Goal: Information Seeking & Learning: Check status

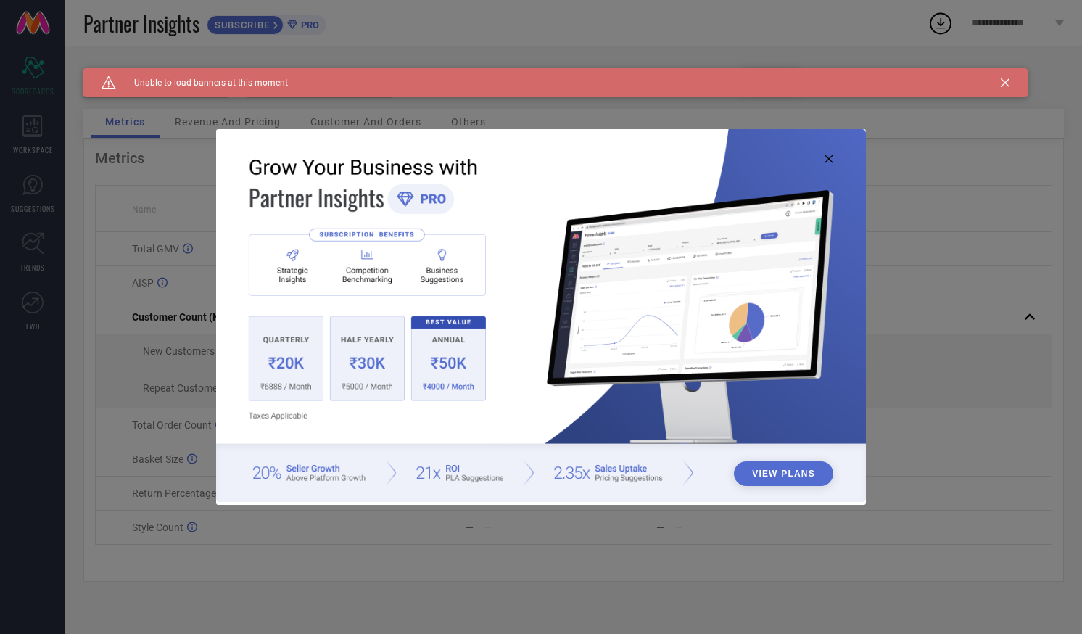
click at [830, 159] on icon at bounding box center [829, 159] width 9 height 9
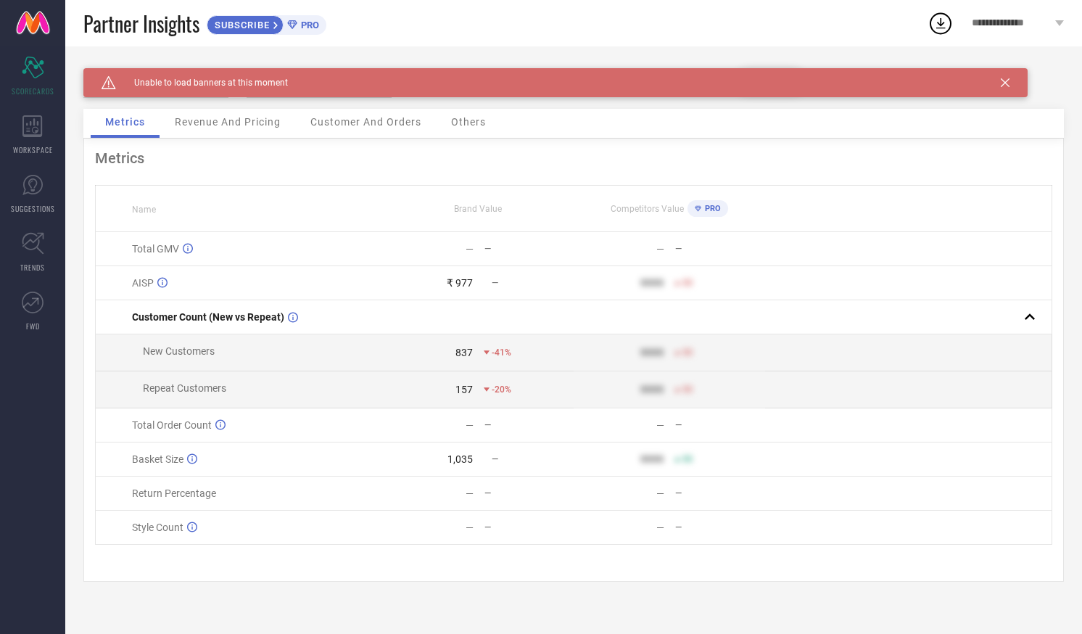
click at [1004, 79] on icon at bounding box center [1005, 82] width 9 height 9
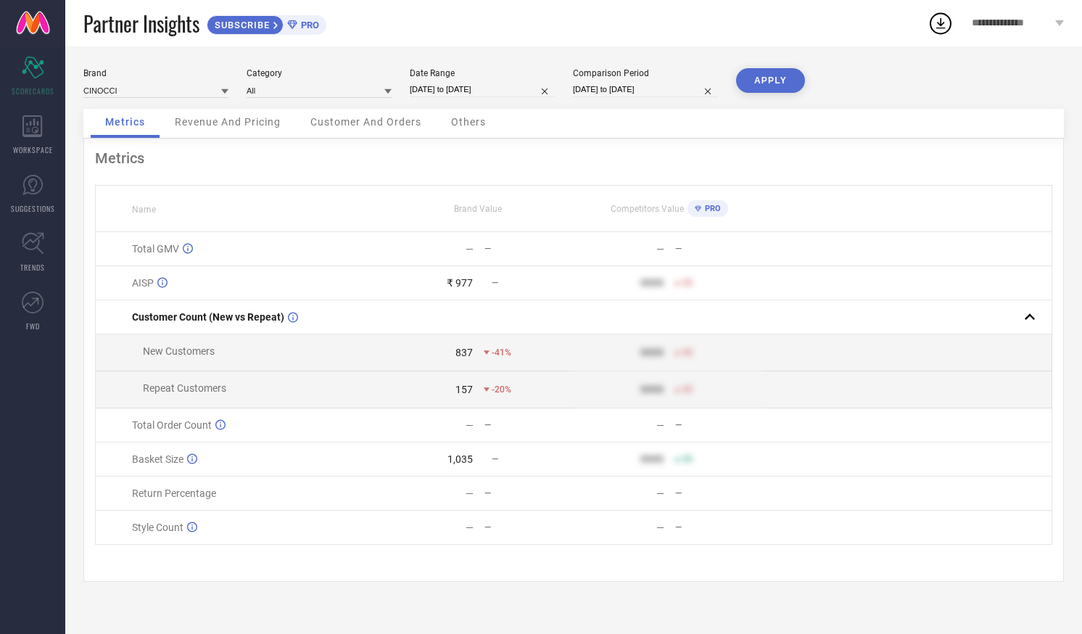
select select "8"
select select "2025"
select select "9"
select select "2025"
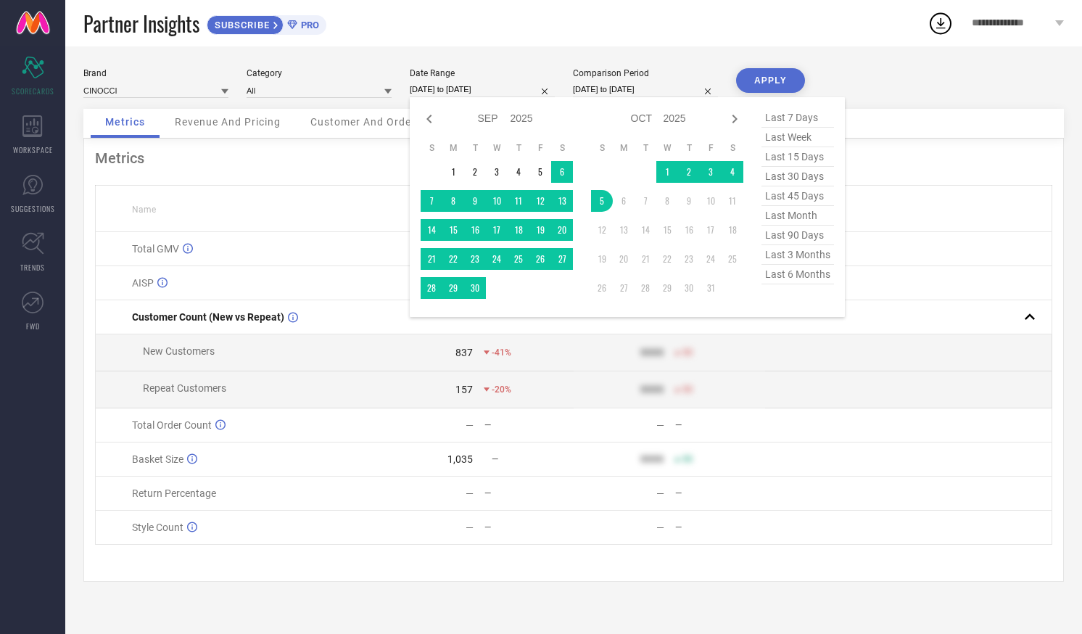
click at [510, 85] on input "05-09-2025 to 05-10-2025" at bounding box center [482, 89] width 145 height 15
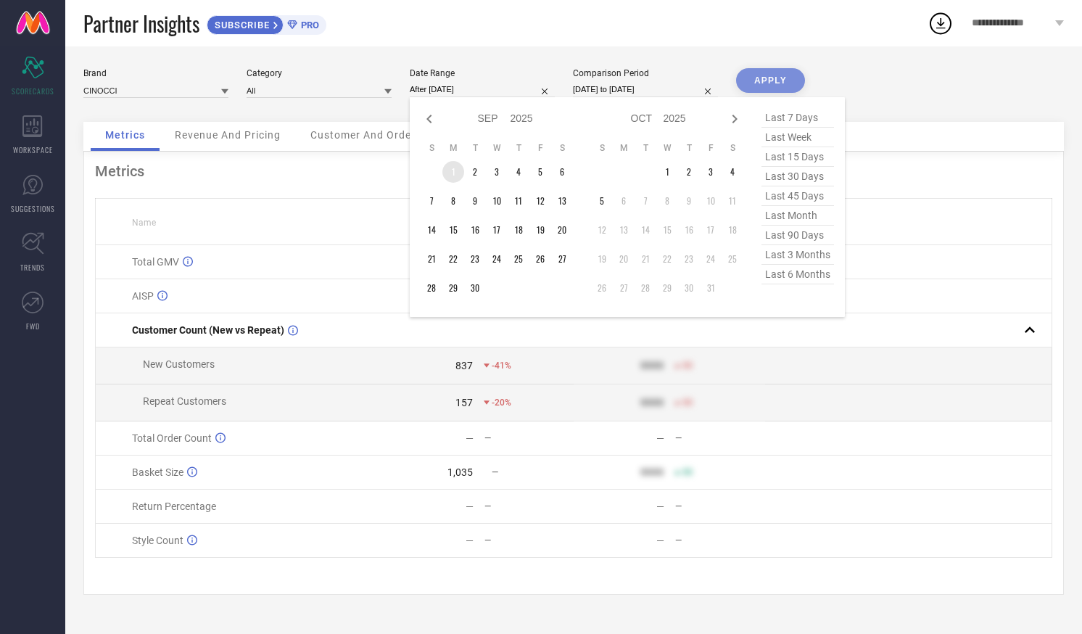
click at [454, 171] on td "1" at bounding box center [454, 172] width 22 height 22
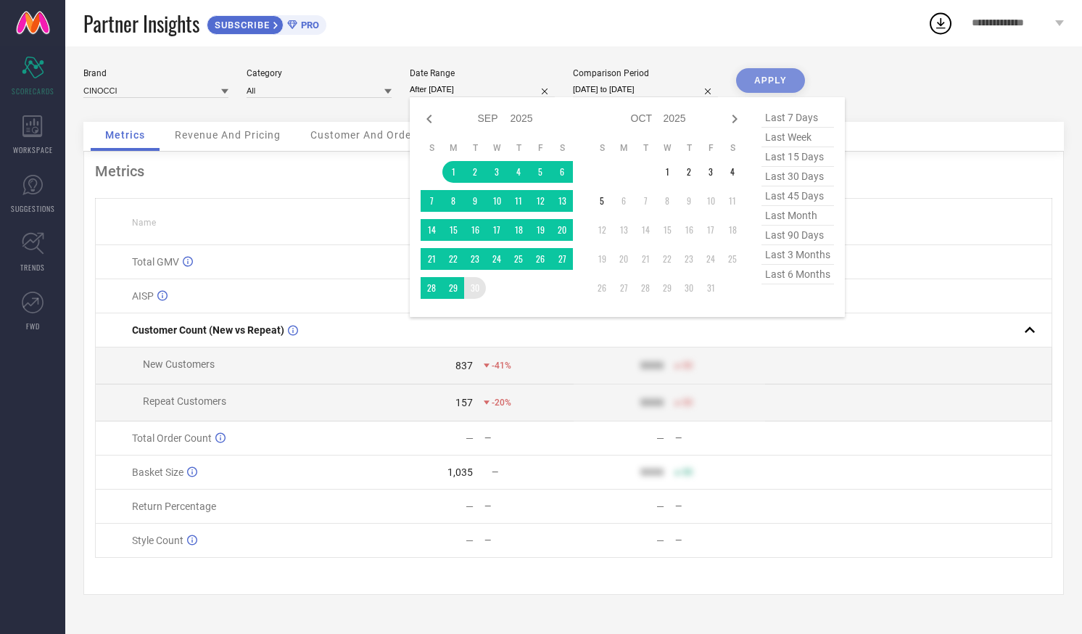
type input "[DATE] to [DATE]"
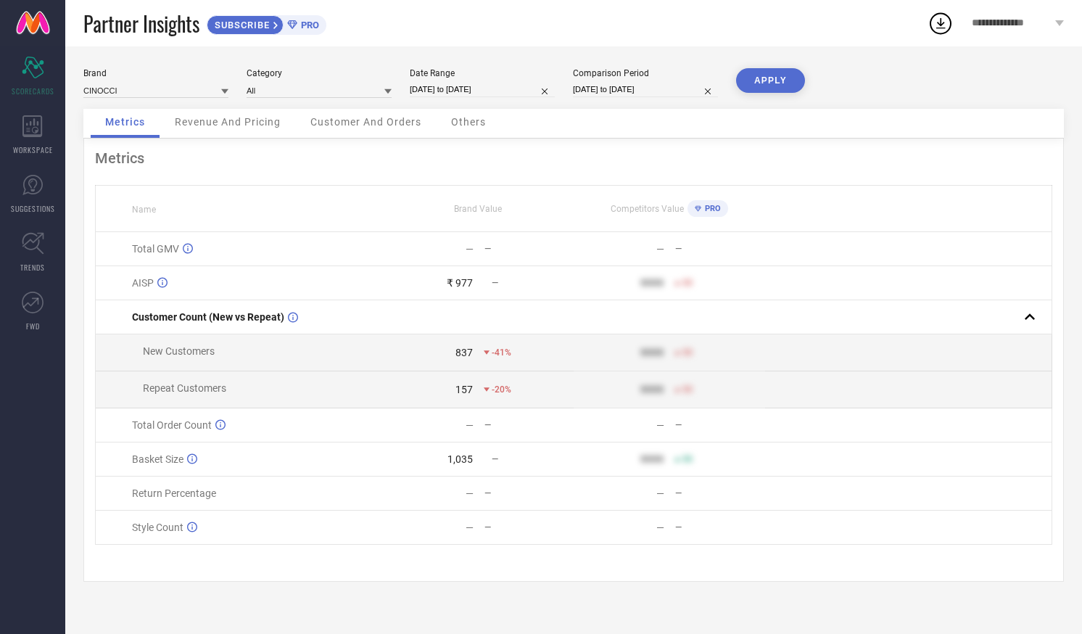
click at [603, 91] on input "05-09-2024 to 05-10-2024" at bounding box center [645, 89] width 145 height 15
select select "8"
select select "2024"
select select "9"
select select "2024"
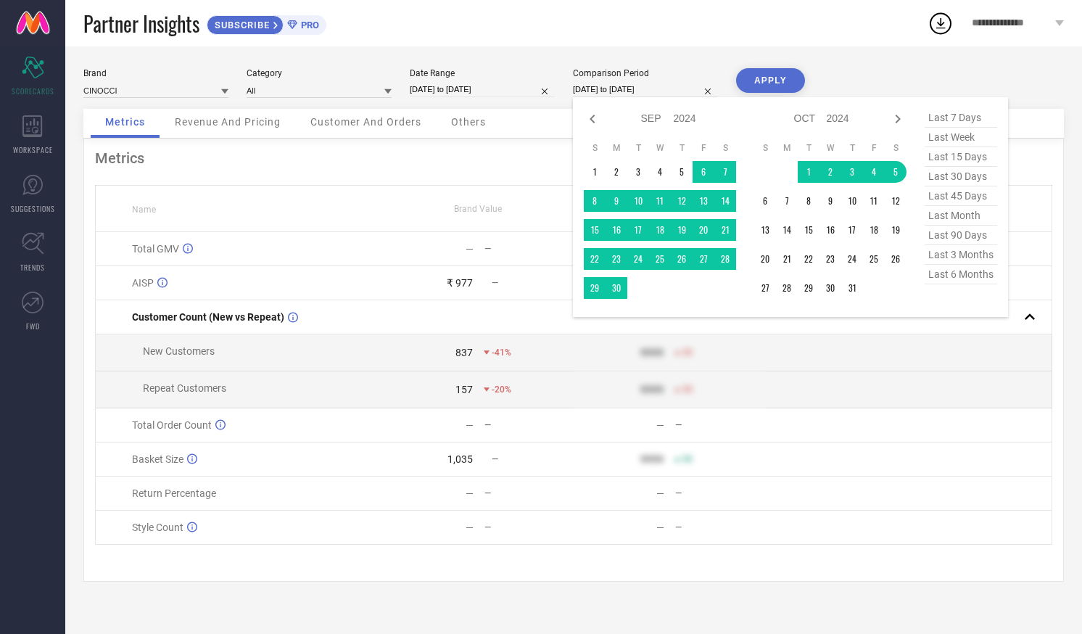
click at [942, 258] on span "last 3 months" at bounding box center [961, 255] width 73 height 20
type input "01-07-2025 to 30-09-2025"
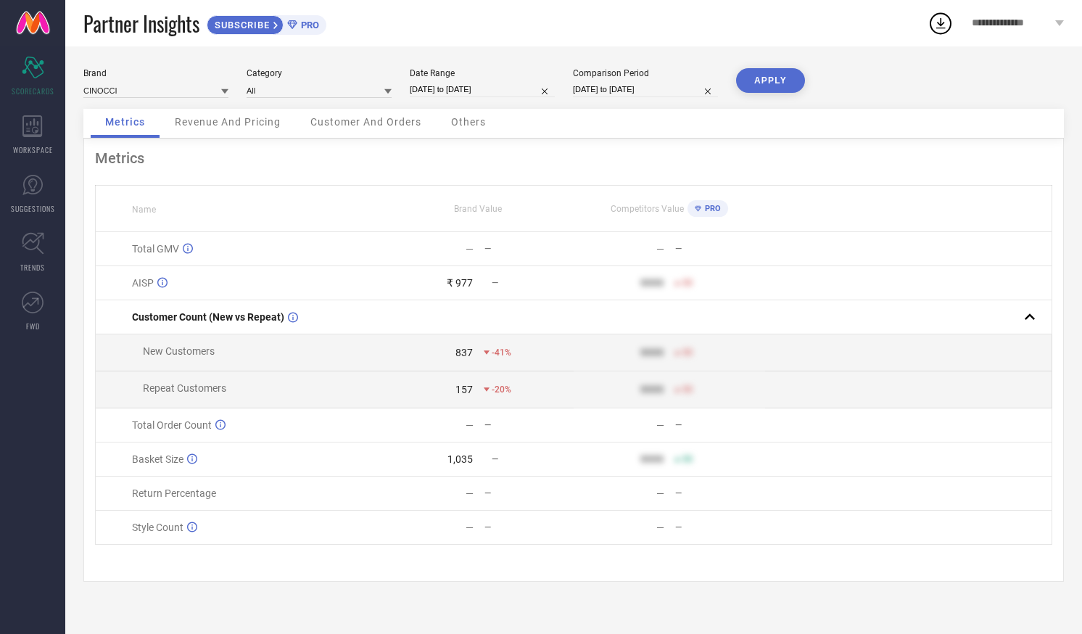
select select "6"
select select "2025"
select select "7"
select select "2025"
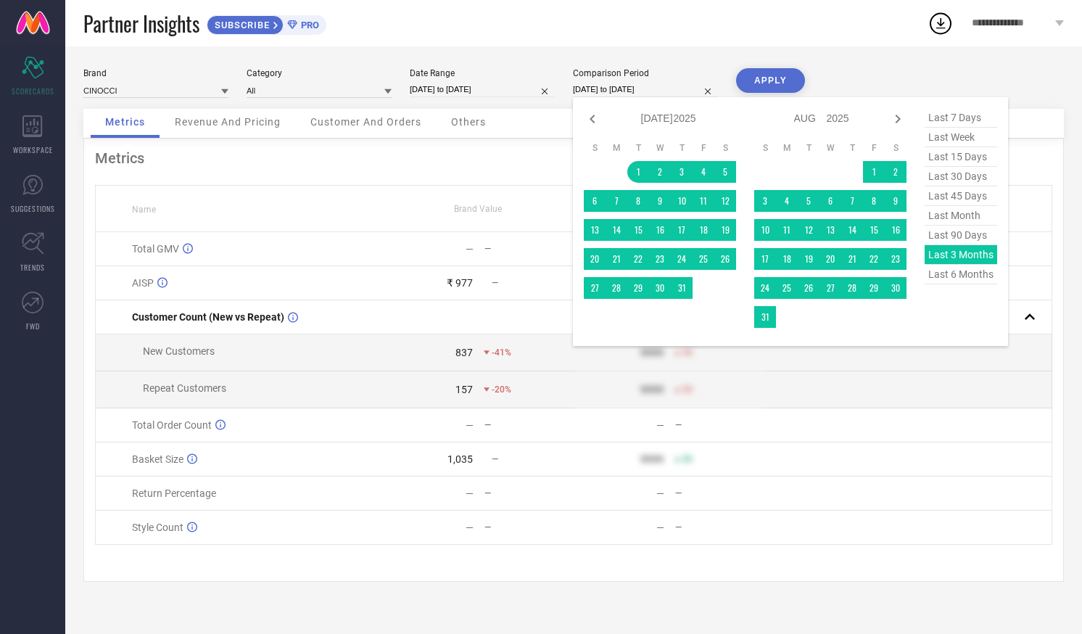
click at [671, 91] on input "01-07-2025 to 30-09-2025" at bounding box center [645, 89] width 145 height 15
click at [591, 116] on icon at bounding box center [592, 118] width 17 height 17
select select "5"
select select "2025"
select select "6"
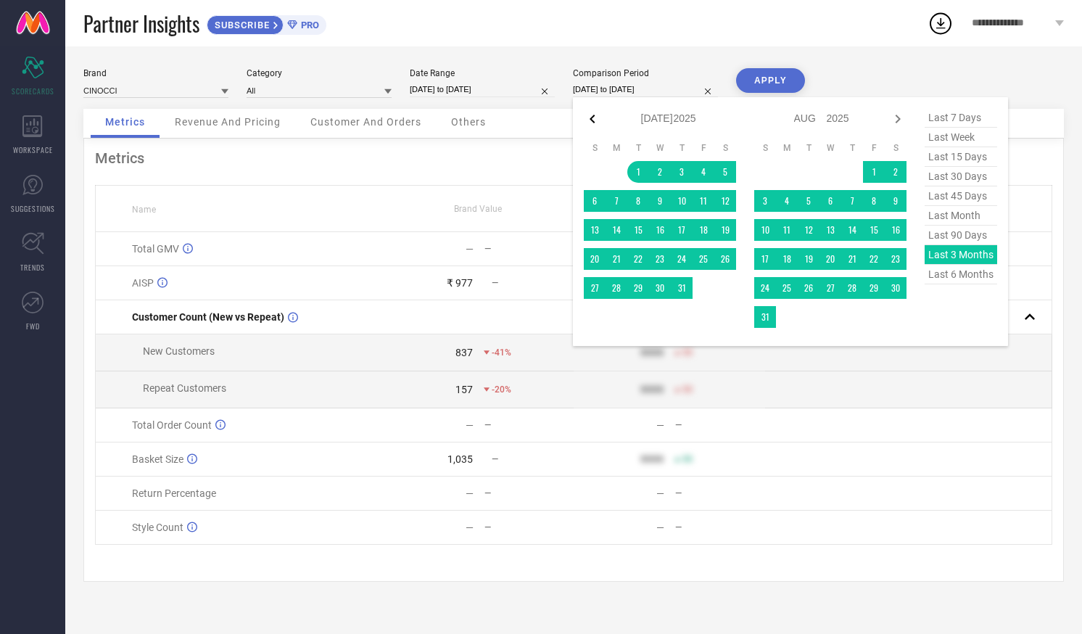
select select "2025"
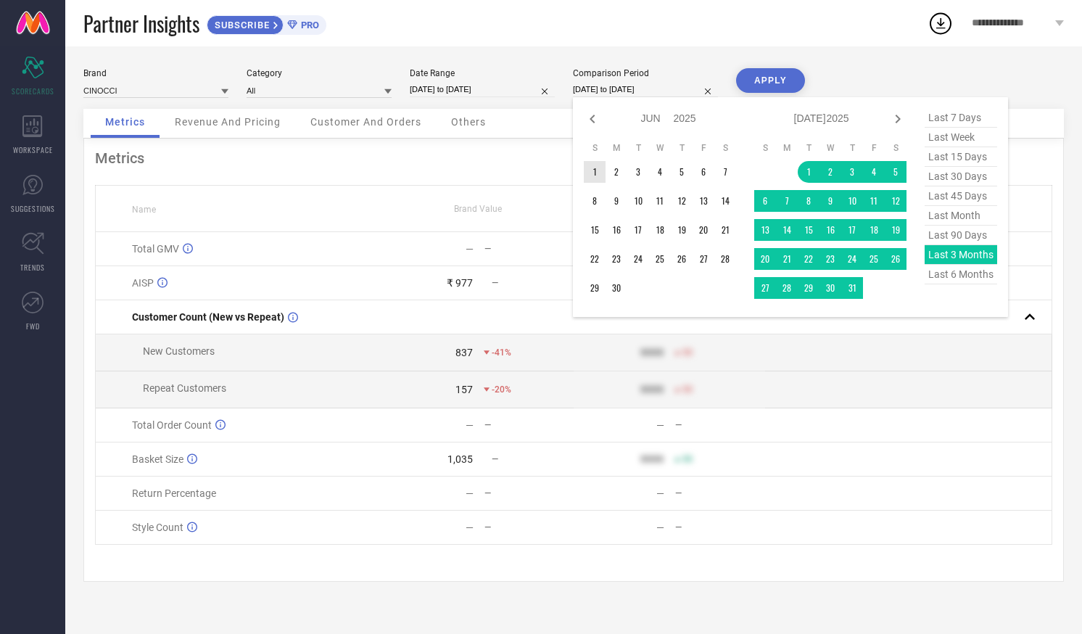
type input "After 01-06-2025"
click at [601, 166] on td "1" at bounding box center [595, 172] width 22 height 22
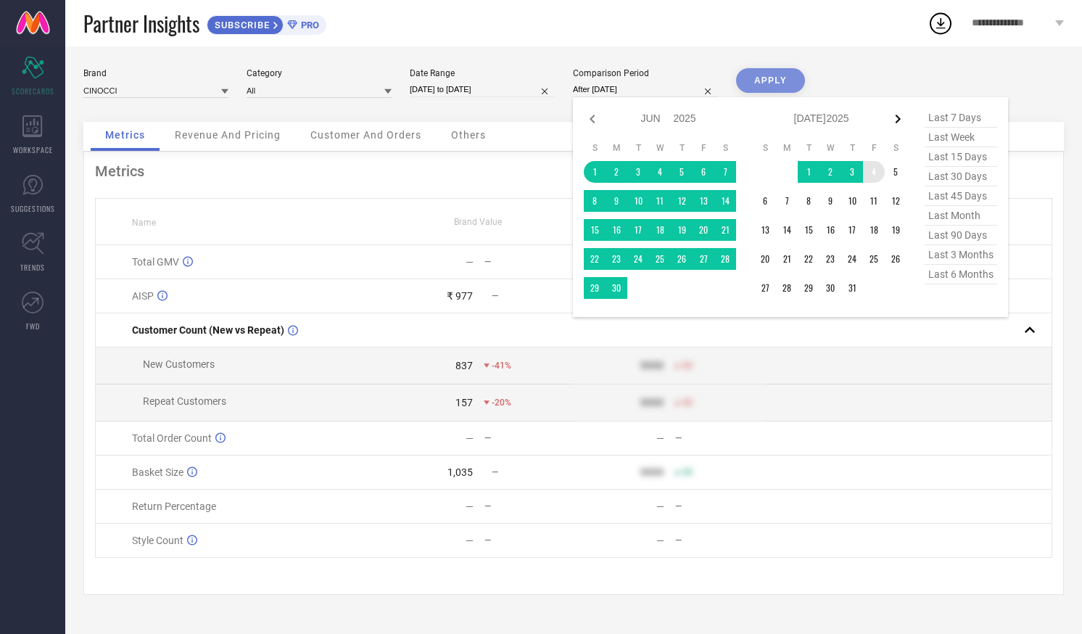
click at [899, 123] on icon at bounding box center [897, 118] width 17 height 17
select select "6"
select select "2025"
select select "7"
select select "2025"
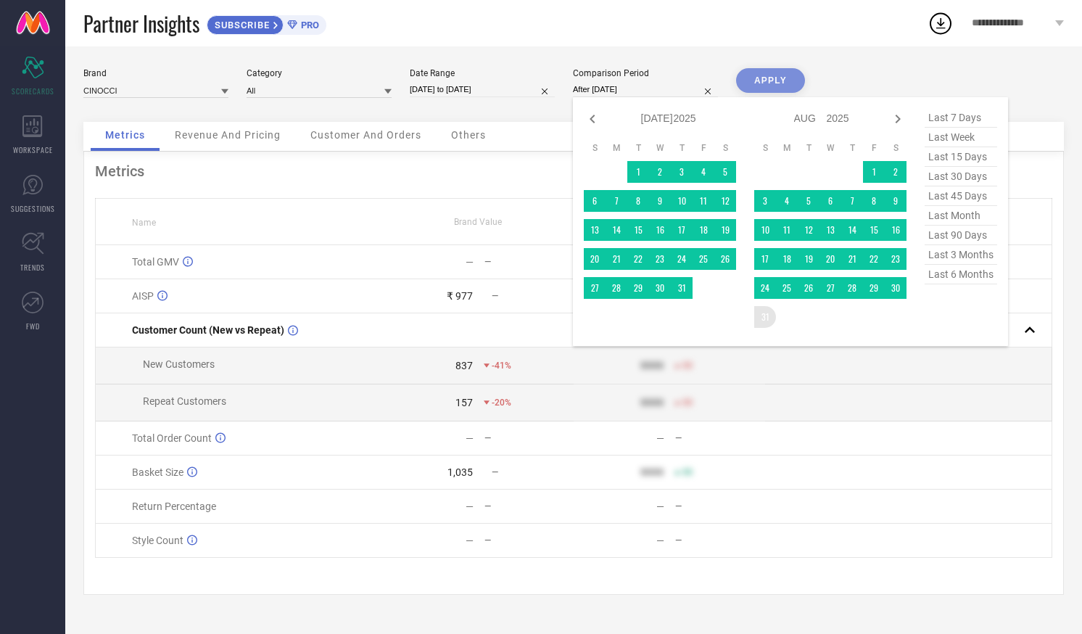
type input "[DATE] to [DATE]"
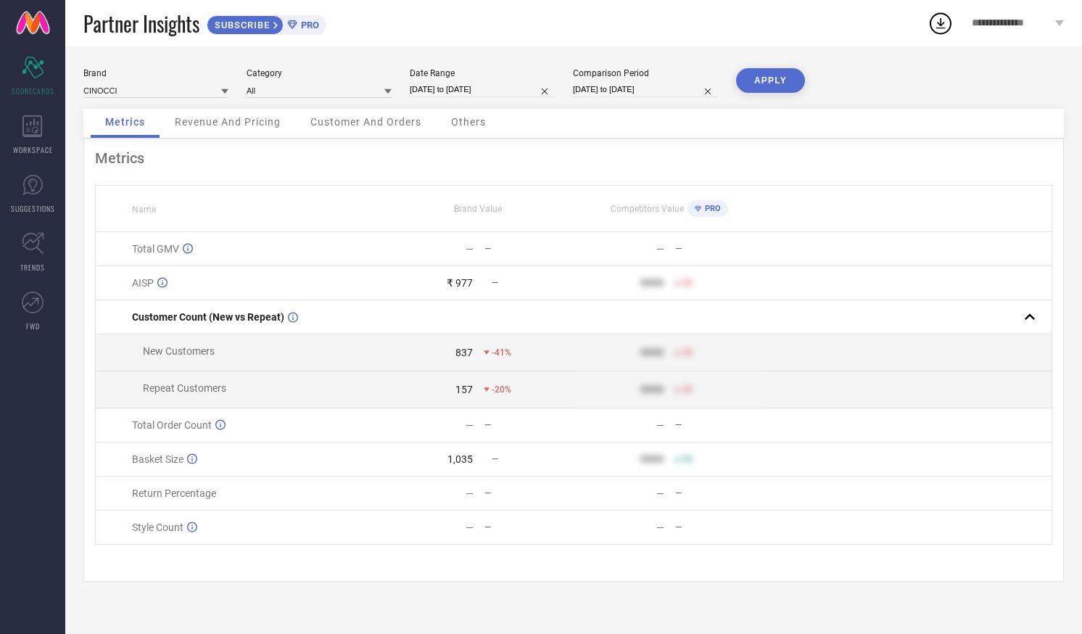
click at [776, 86] on button "APPLY" at bounding box center [770, 80] width 69 height 25
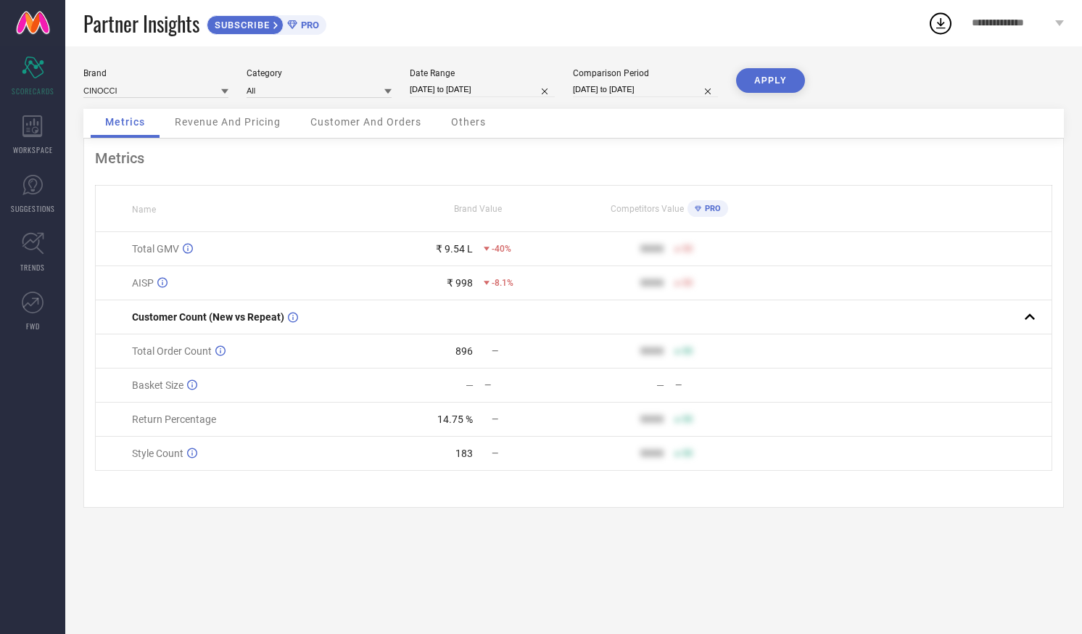
click at [710, 210] on span "PRO" at bounding box center [712, 208] width 20 height 9
click at [281, 91] on input at bounding box center [319, 90] width 145 height 15
click at [184, 425] on span "Return Percentage" at bounding box center [174, 420] width 84 height 12
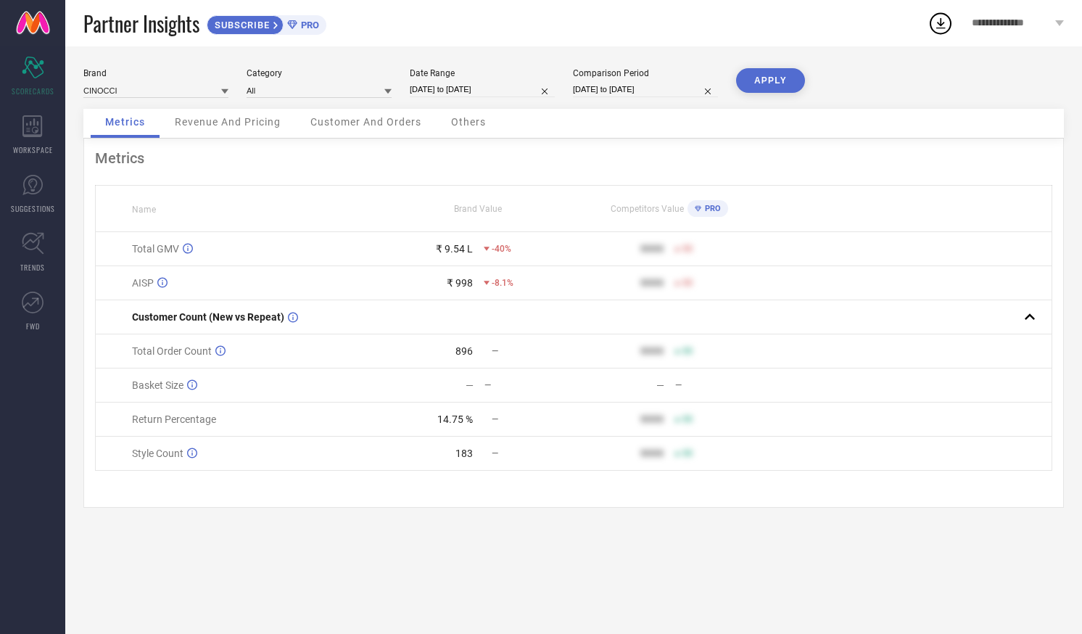
click at [469, 120] on span "Others" at bounding box center [468, 122] width 35 height 12
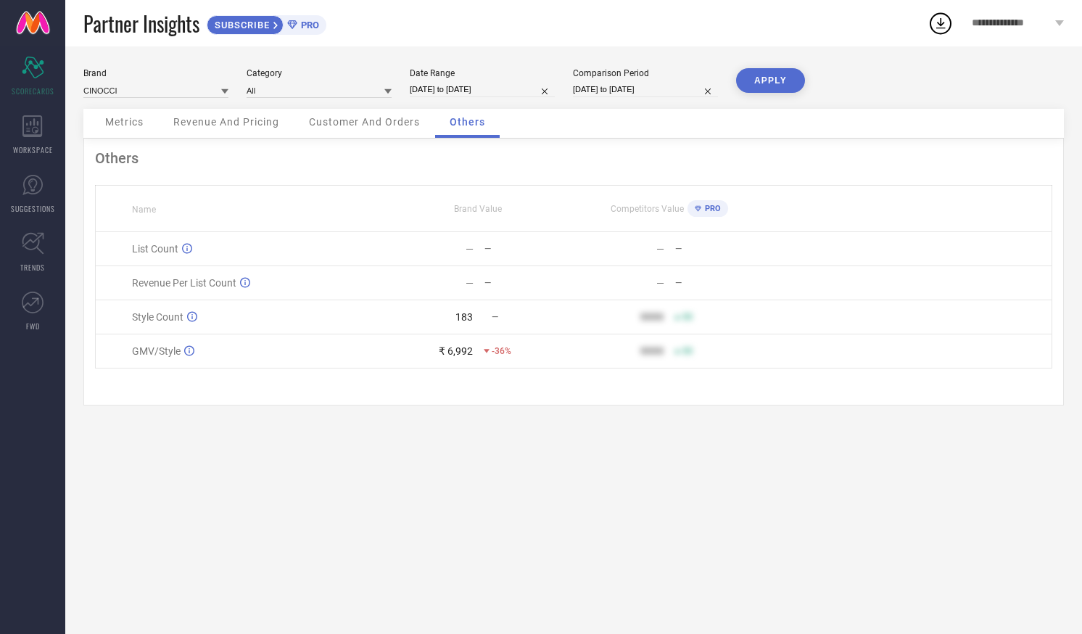
click at [343, 123] on span "Customer And Orders" at bounding box center [364, 122] width 111 height 12
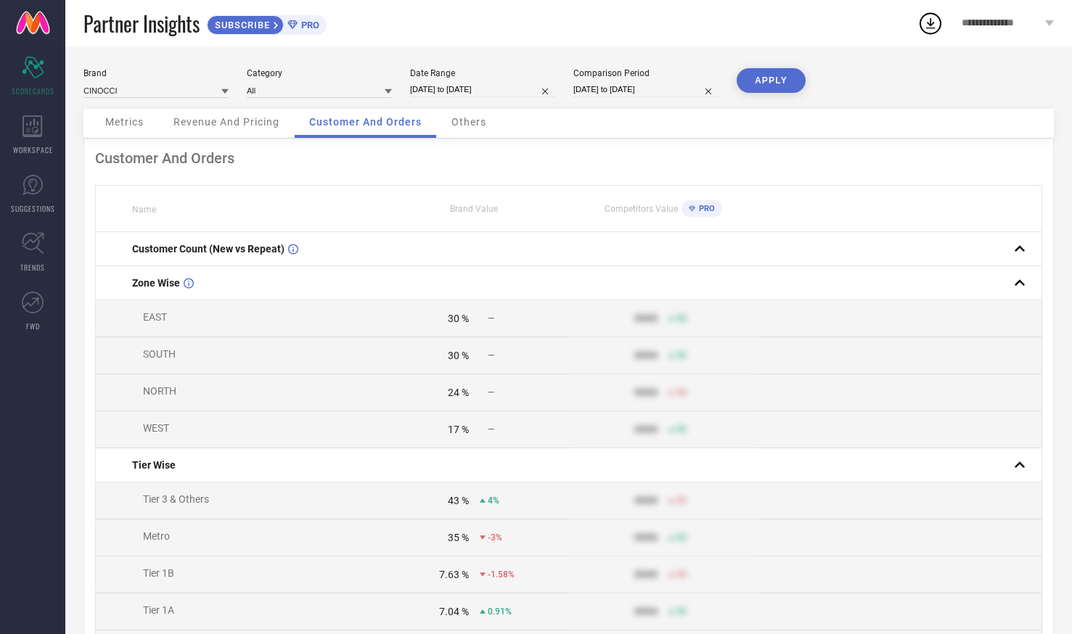
click at [223, 120] on span "Revenue And Pricing" at bounding box center [226, 122] width 106 height 12
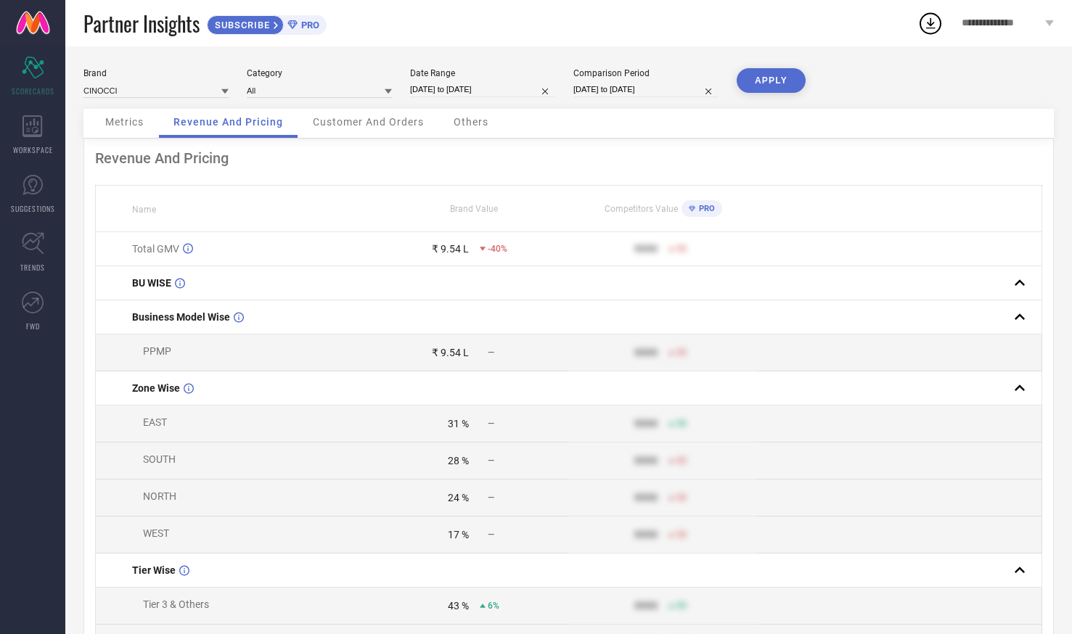
click at [87, 337] on div "Revenue And Pricing Name Brand Value Competitors Value PRO Total GMV ₹ 9.54 L -…" at bounding box center [568, 527] width 970 height 776
click at [124, 123] on span "Metrics" at bounding box center [124, 122] width 38 height 12
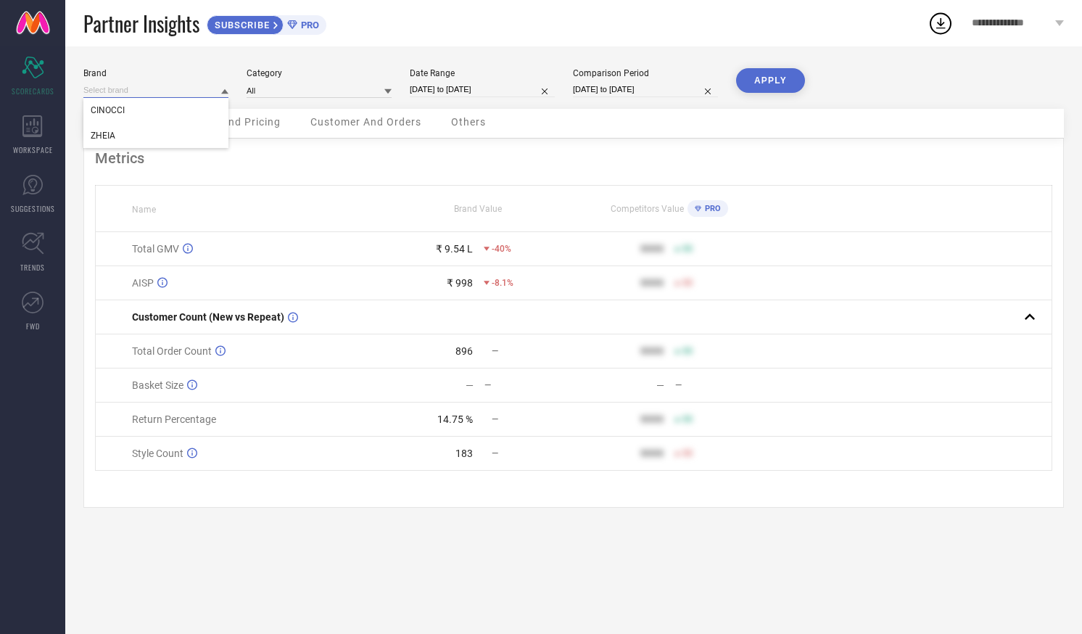
click at [192, 91] on input at bounding box center [155, 90] width 145 height 15
click at [189, 91] on input at bounding box center [155, 90] width 145 height 15
click at [166, 139] on div "ZHEIA" at bounding box center [155, 135] width 145 height 25
type input "All"
click at [775, 74] on button "APPLY" at bounding box center [770, 80] width 69 height 25
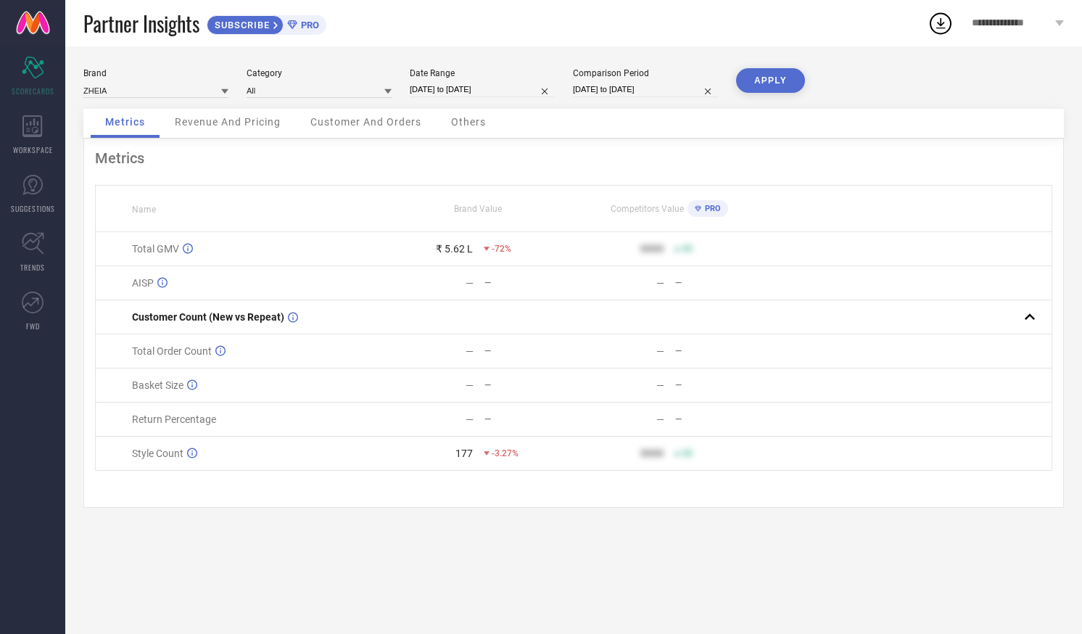
click at [457, 533] on div "Brand ZHEIA Category All Date Range 01-09-2025 to 30-09-2025 Comparison Period …" at bounding box center [573, 340] width 1017 height 588
click at [781, 591] on div "Brand ZHEIA Category All Date Range 01-09-2025 to 30-09-2025 Comparison Period …" at bounding box center [573, 340] width 1017 height 588
click at [513, 544] on div "Brand ZHEIA Category All Date Range 01-09-2025 to 30-09-2025 Comparison Period …" at bounding box center [573, 340] width 1017 height 588
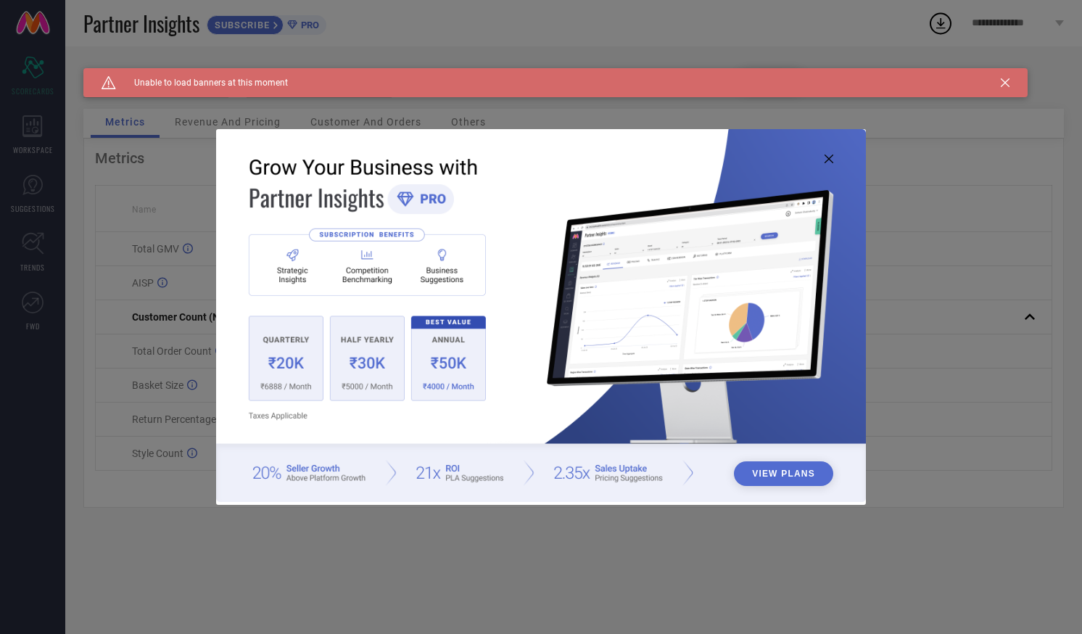
click at [830, 157] on icon at bounding box center [829, 159] width 9 height 9
click at [827, 159] on icon at bounding box center [829, 159] width 9 height 9
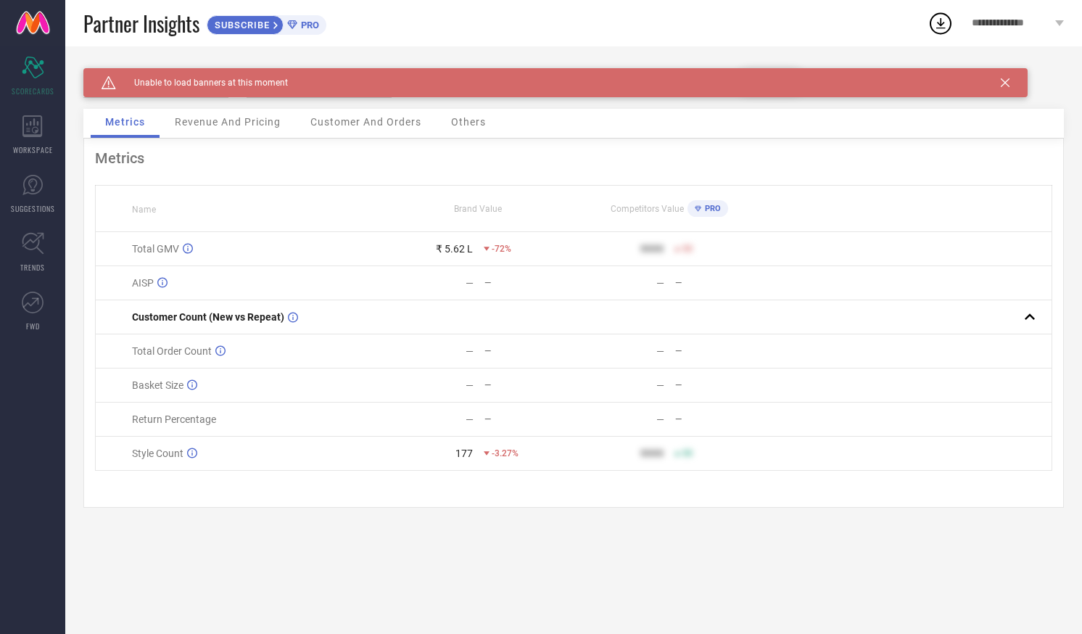
click at [1006, 79] on icon at bounding box center [1005, 82] width 9 height 9
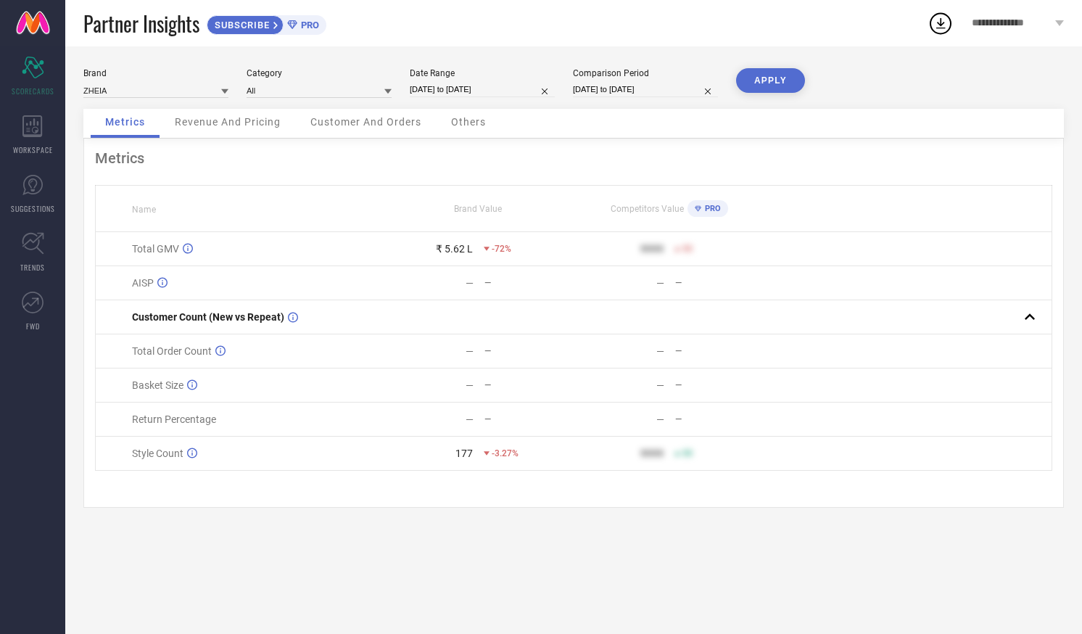
select select "5"
select select "2025"
select select "6"
select select "2025"
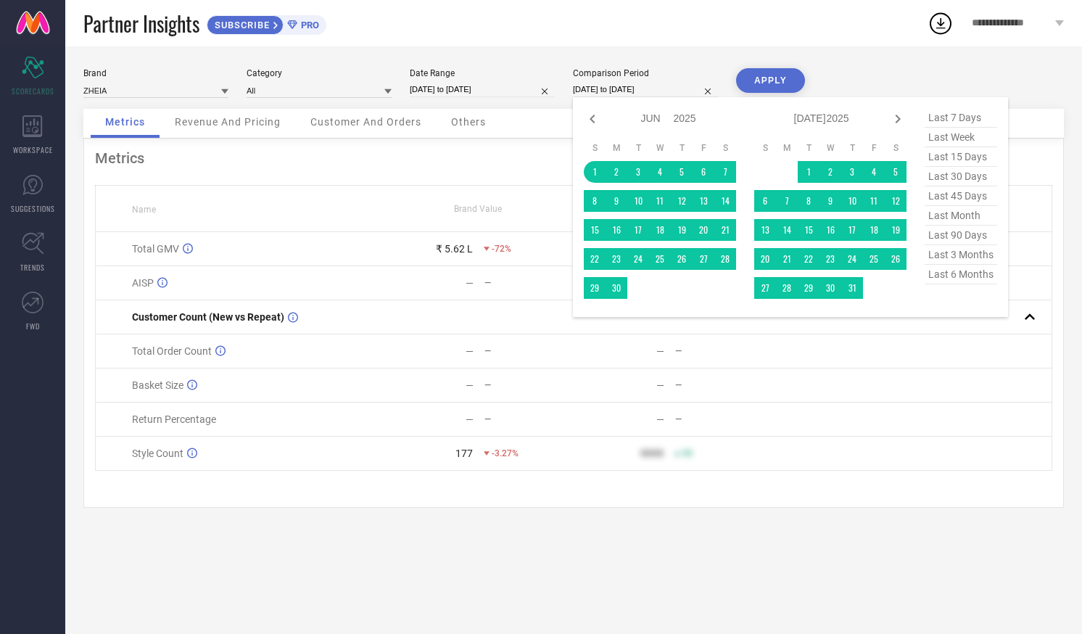
click at [690, 89] on input "[DATE] to [DATE]" at bounding box center [645, 89] width 145 height 15
click at [946, 221] on span "last month" at bounding box center [961, 216] width 73 height 20
type input "[DATE] to [DATE]"
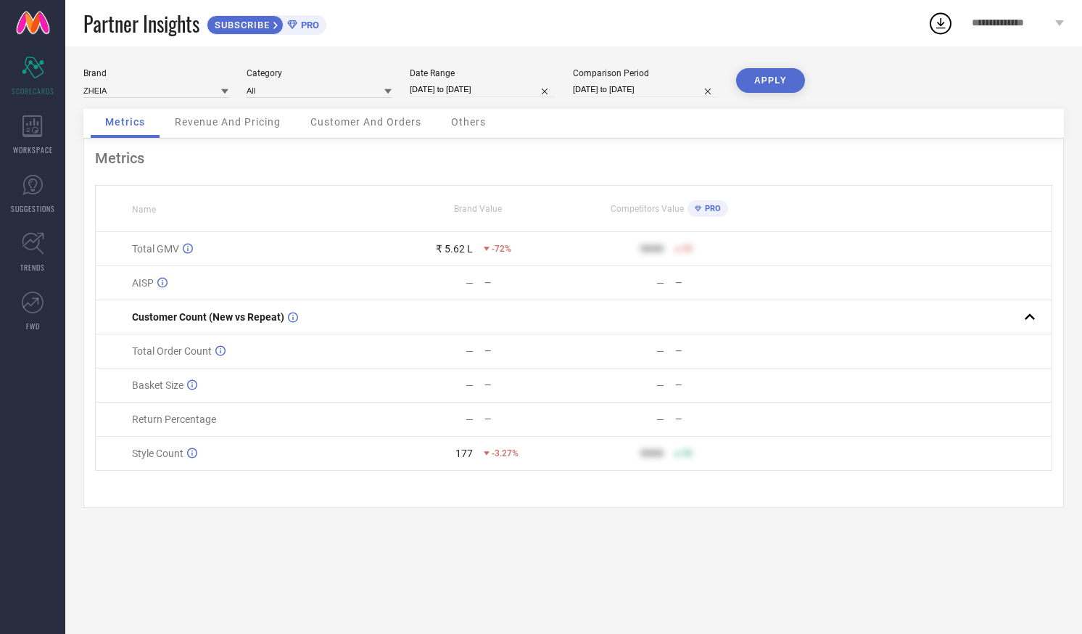
select select "8"
select select "2025"
select select "9"
select select "2025"
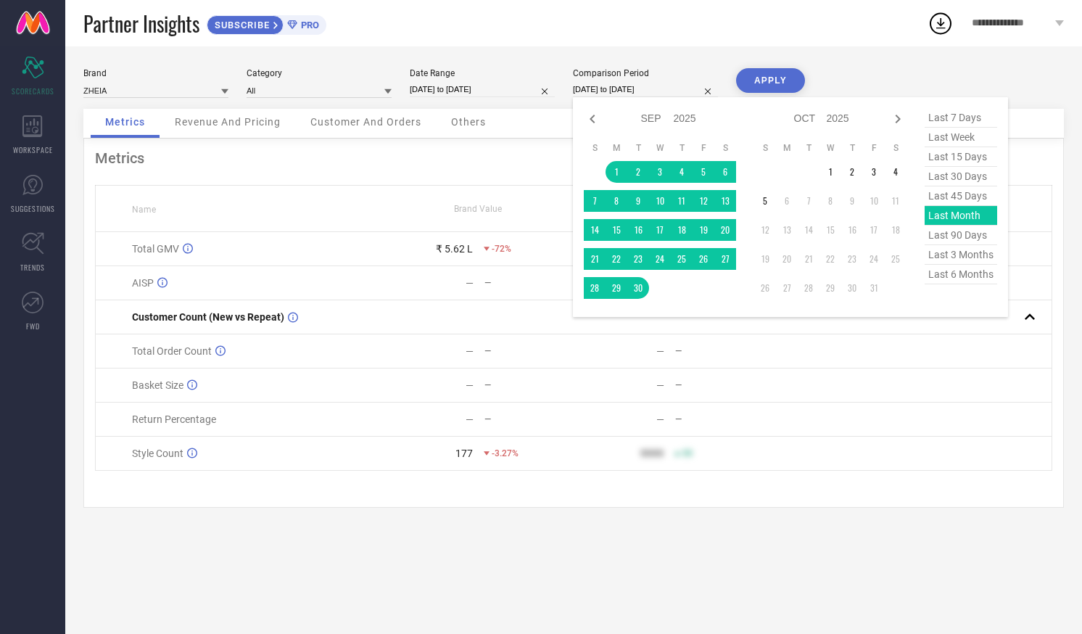
click at [678, 85] on input "[DATE] to [DATE]" at bounding box center [645, 89] width 145 height 15
click at [593, 121] on icon at bounding box center [592, 118] width 17 height 17
select select "7"
select select "2025"
select select "8"
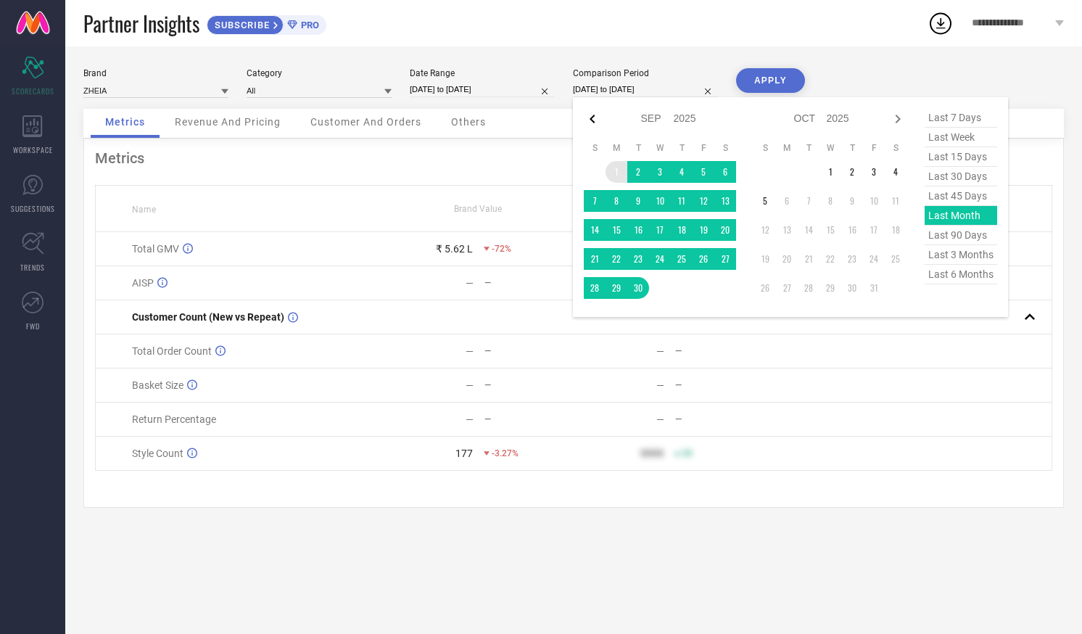
select select "2025"
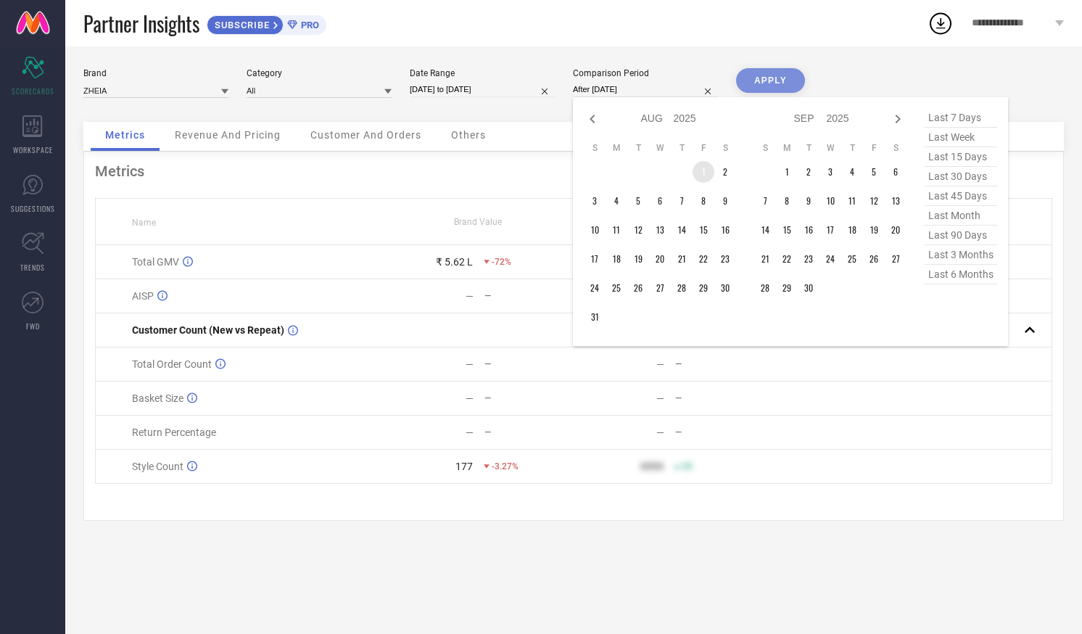
click at [705, 171] on td "1" at bounding box center [704, 172] width 22 height 22
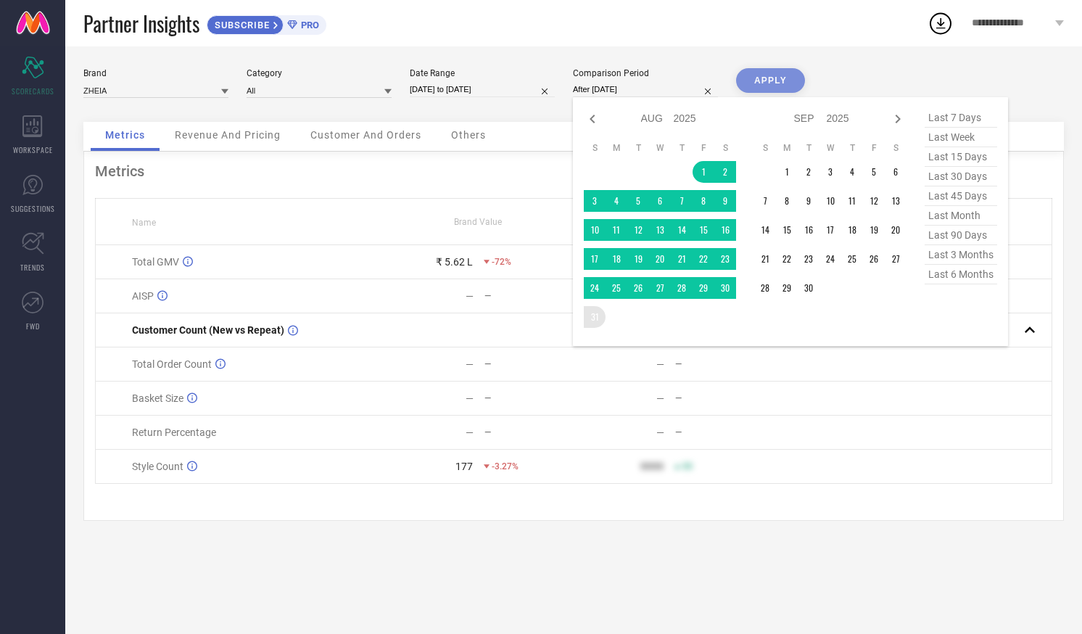
type input "01-08-2025 to 31-08-2025"
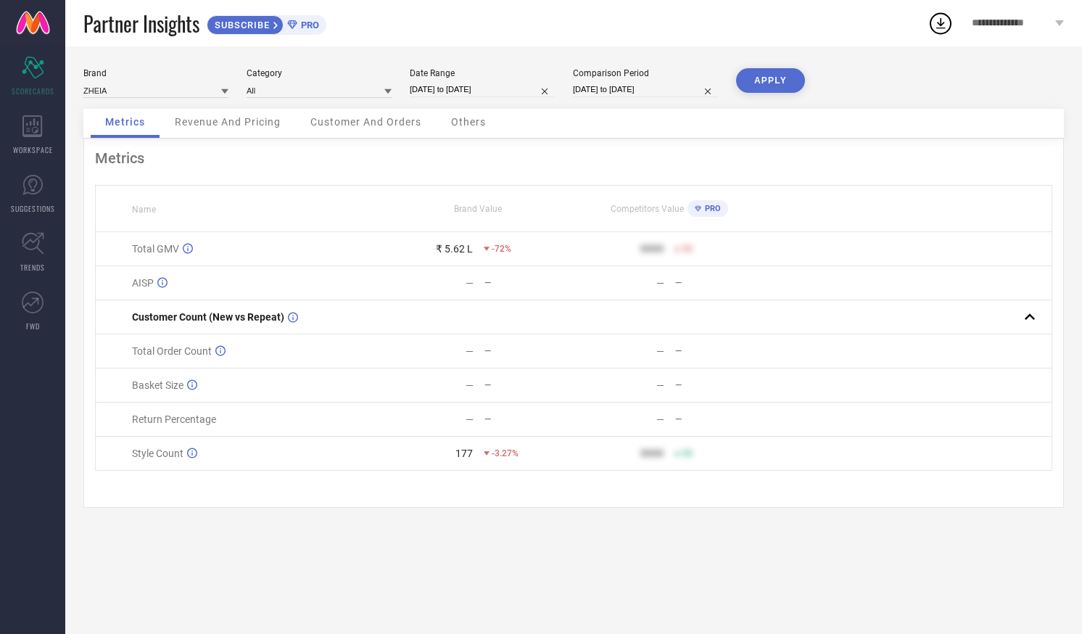
click at [772, 83] on button "APPLY" at bounding box center [770, 80] width 69 height 25
click at [219, 356] on icon at bounding box center [220, 350] width 10 height 11
click at [268, 91] on input at bounding box center [319, 90] width 145 height 15
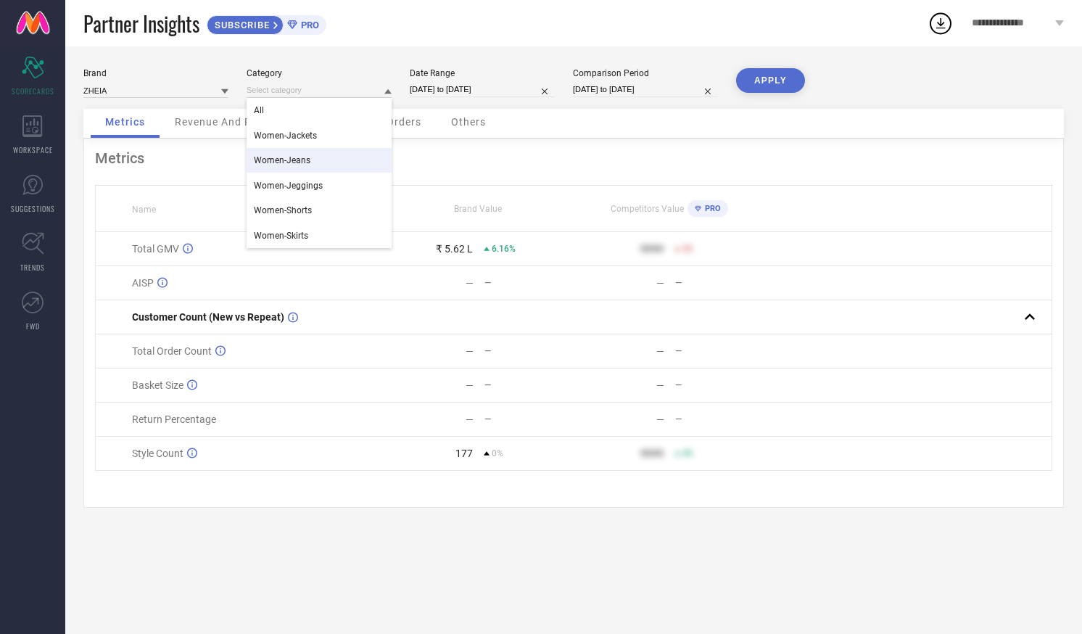
click at [276, 153] on div "Women-Jeans" at bounding box center [319, 160] width 145 height 25
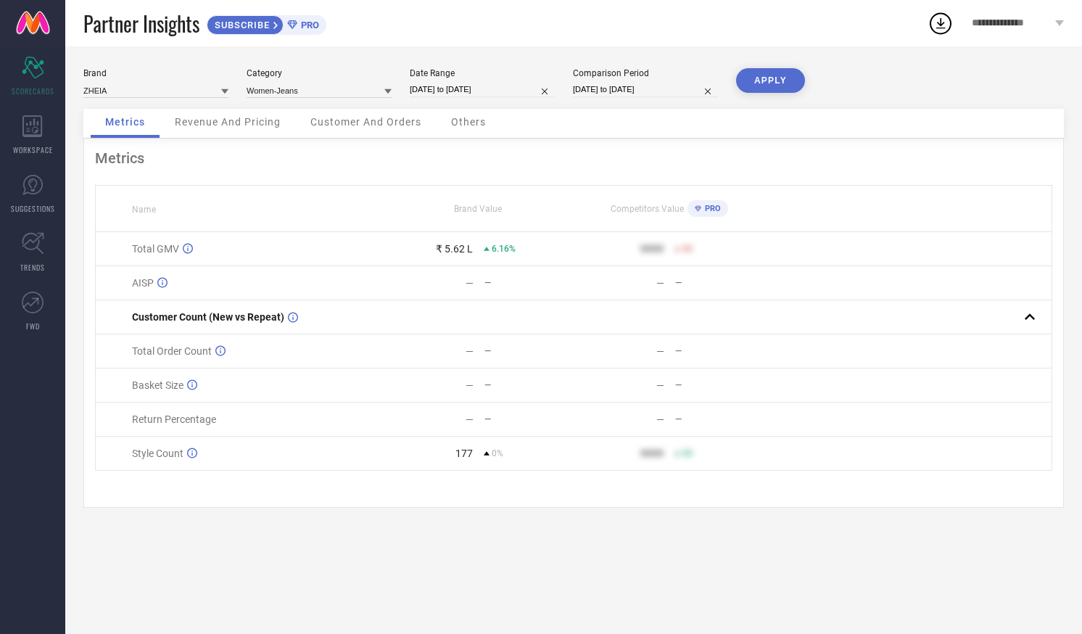
click at [773, 81] on button "APPLY" at bounding box center [770, 80] width 69 height 25
